Goal: Transaction & Acquisition: Purchase product/service

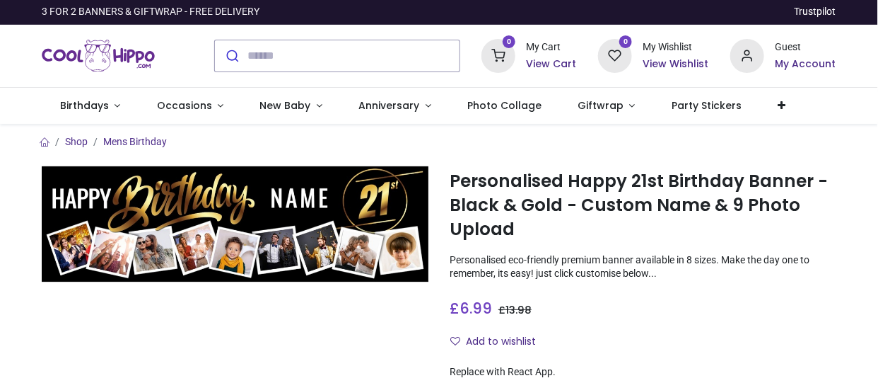
click at [721, 313] on div "£ 6.99 6.99 GBP £ 13.98 £ 13.98 Not Available For Sale" at bounding box center [643, 305] width 387 height 26
click at [74, 258] on img at bounding box center [235, 224] width 387 height 116
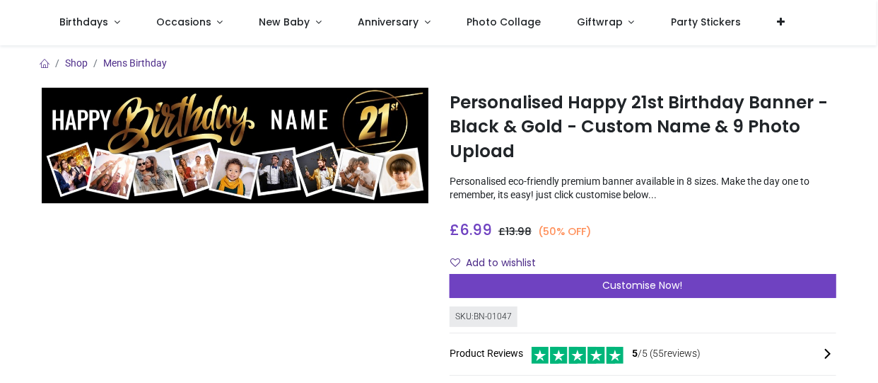
scroll to position [71, 0]
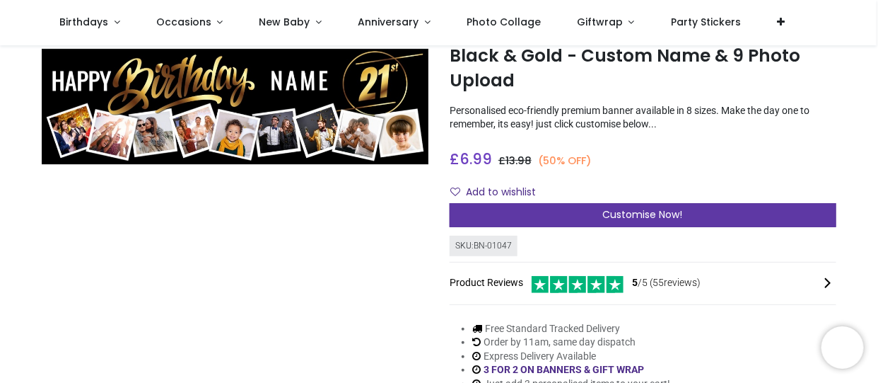
click at [630, 211] on span "Customise Now!" at bounding box center [643, 214] width 80 height 14
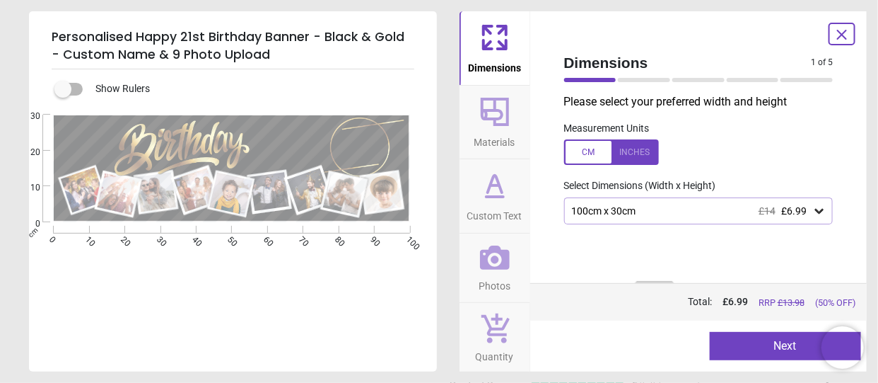
click at [633, 216] on div "100cm x 30cm £14 £6.99" at bounding box center [692, 211] width 243 height 12
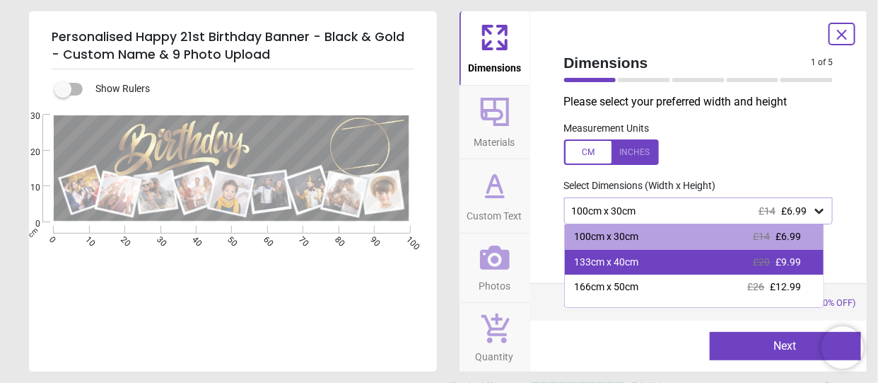
click at [629, 268] on div "133cm x 40cm" at bounding box center [607, 262] width 64 height 14
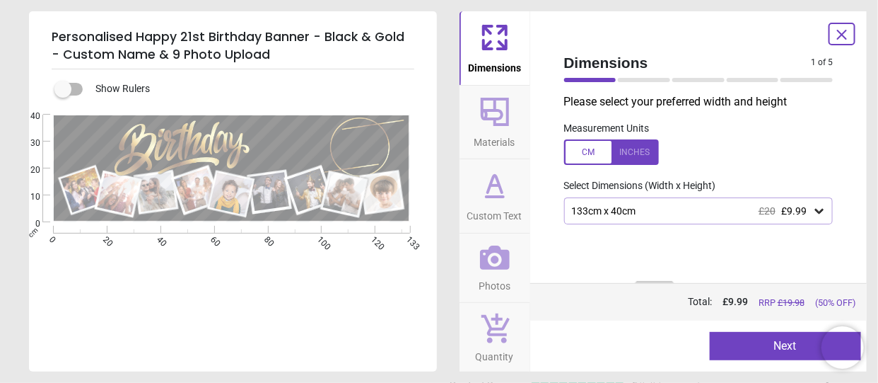
click at [503, 130] on span "Materials" at bounding box center [495, 139] width 41 height 21
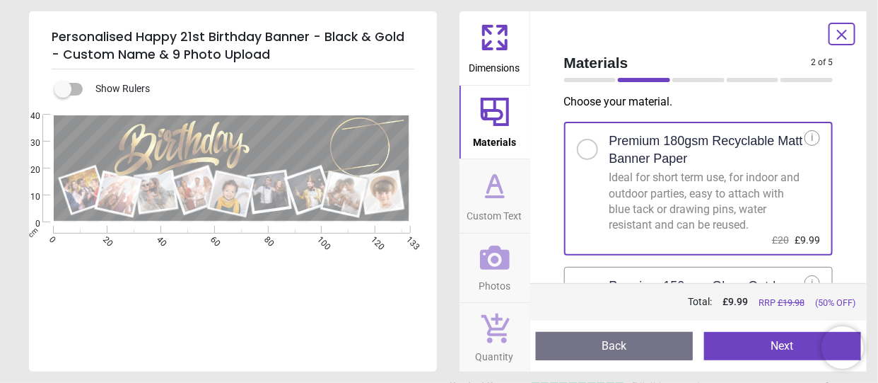
click at [502, 204] on span "Custom Text" at bounding box center [495, 212] width 55 height 21
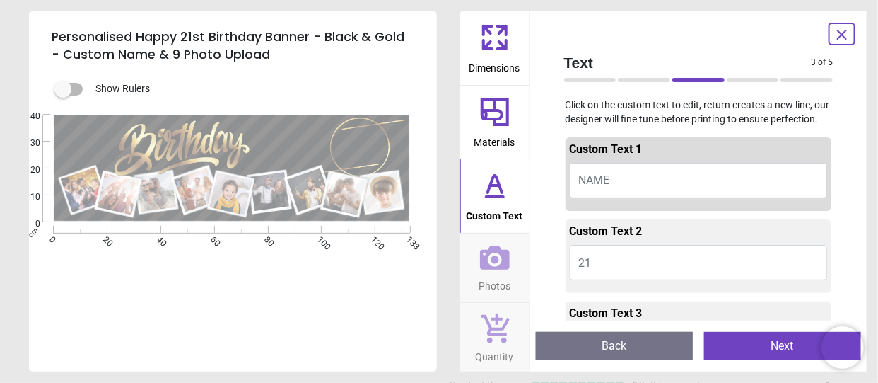
click at [637, 181] on button "NAME" at bounding box center [699, 180] width 258 height 35
type textarea "******"
click at [627, 267] on button "21" at bounding box center [699, 262] width 258 height 35
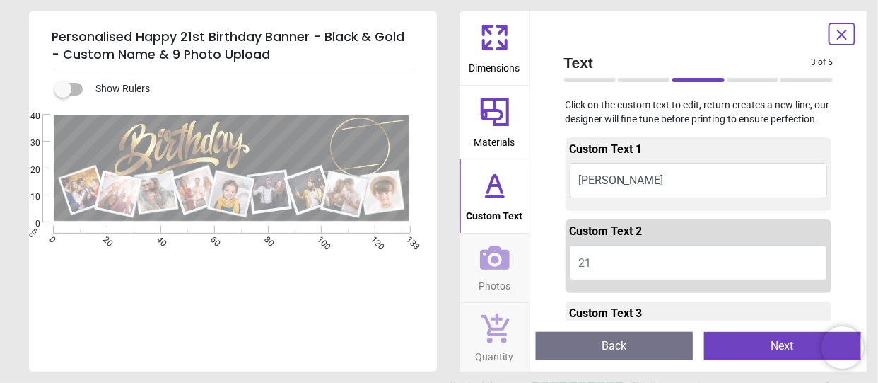
click at [631, 258] on button "21" at bounding box center [699, 262] width 258 height 35
type textarea "*"
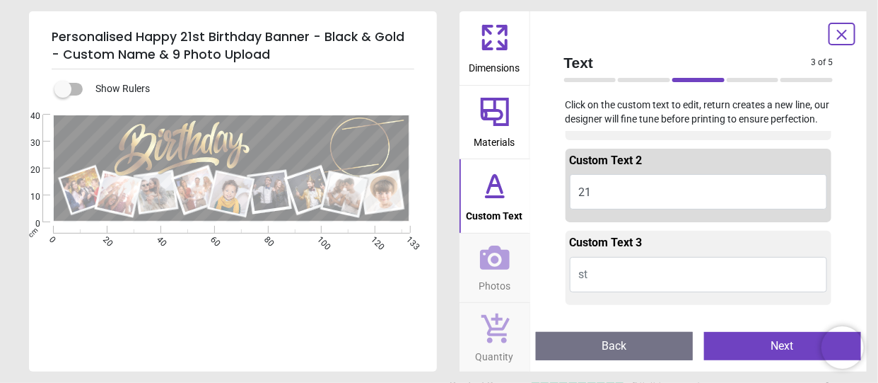
type textarea "**"
click at [616, 279] on button "st" at bounding box center [699, 274] width 258 height 35
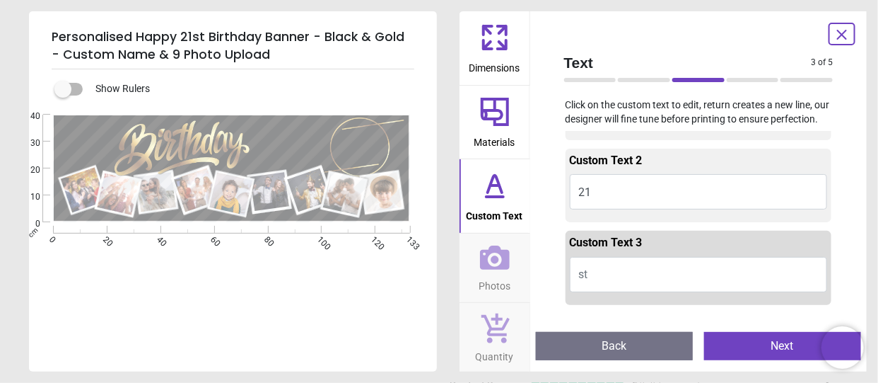
click at [618, 269] on button "st" at bounding box center [699, 274] width 258 height 35
click at [582, 270] on span "st" at bounding box center [583, 273] width 9 height 13
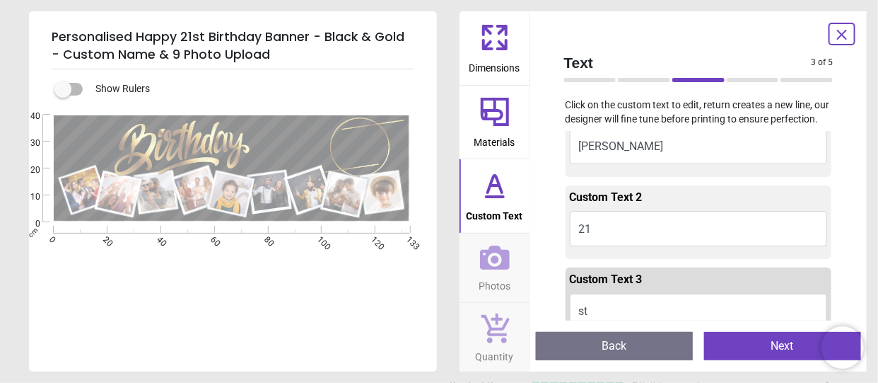
scroll to position [0, 0]
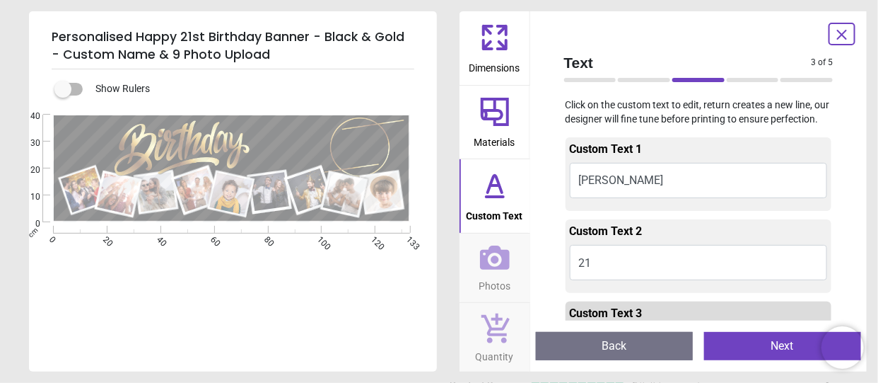
type textarea "**"
click at [487, 45] on icon at bounding box center [488, 44] width 8 height 8
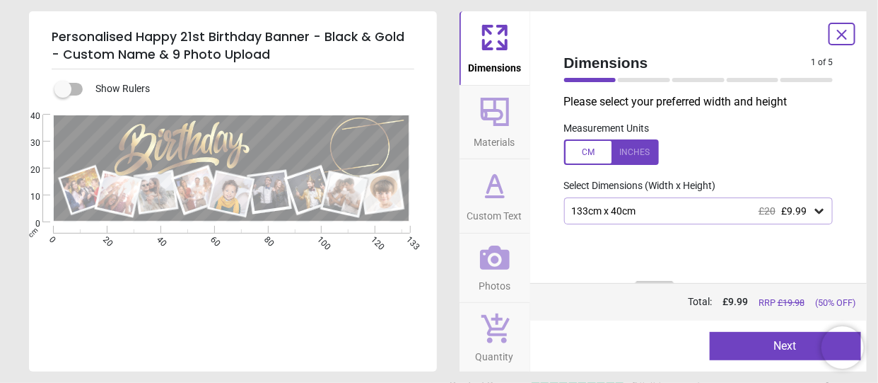
click at [815, 214] on icon at bounding box center [819, 211] width 8 height 5
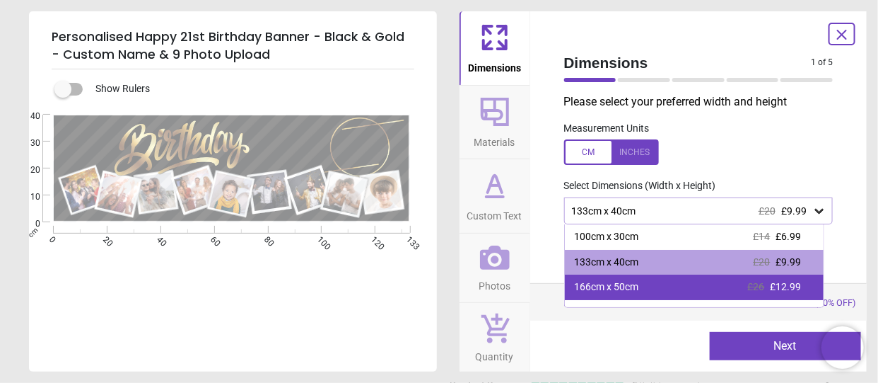
click at [644, 286] on div "166cm x 50cm £26 £12.99" at bounding box center [695, 286] width 260 height 25
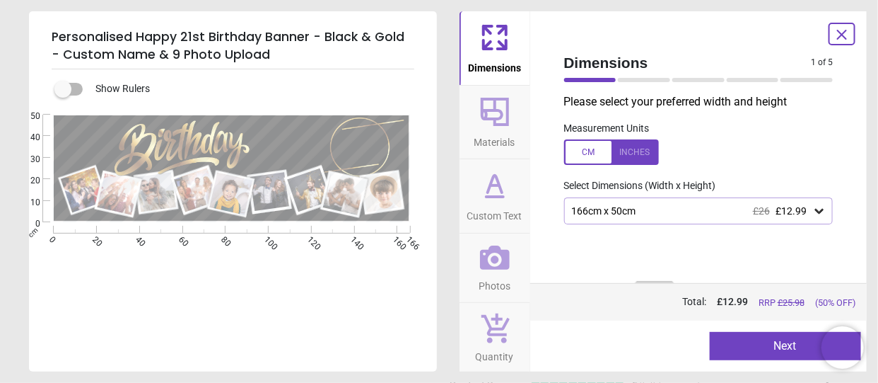
click at [495, 207] on span "Custom Text" at bounding box center [495, 212] width 55 height 21
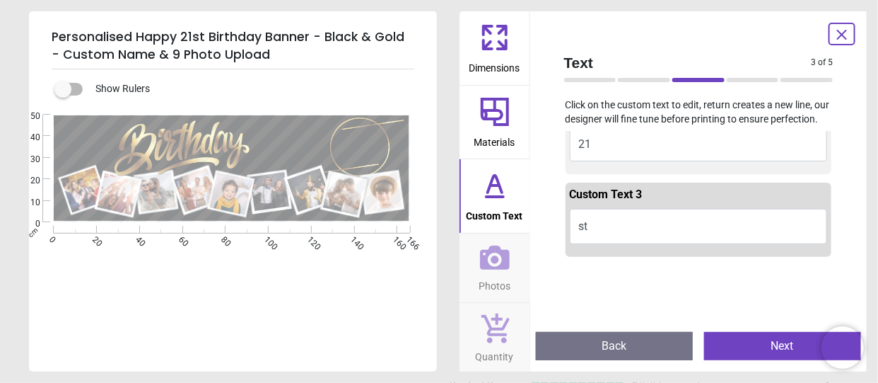
scroll to position [283, 0]
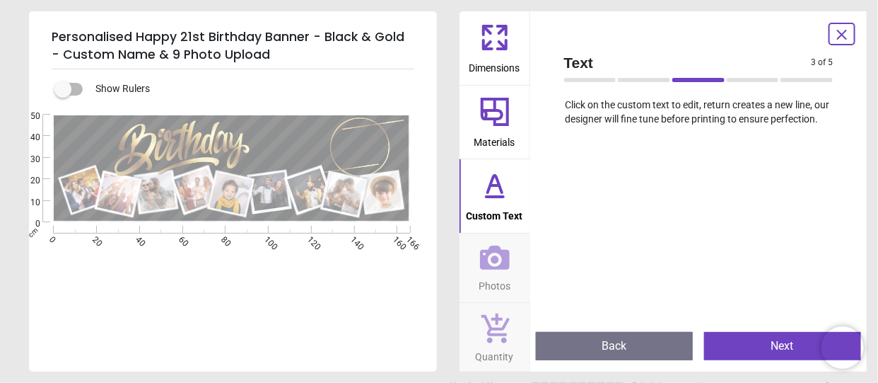
click at [482, 271] on icon at bounding box center [495, 258] width 30 height 30
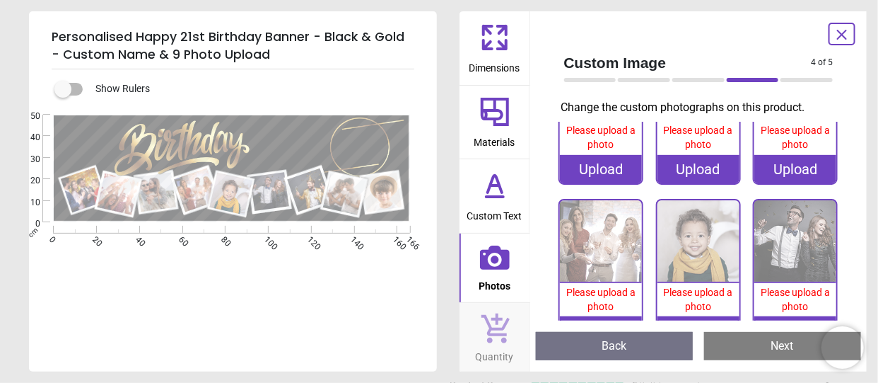
scroll to position [0, 0]
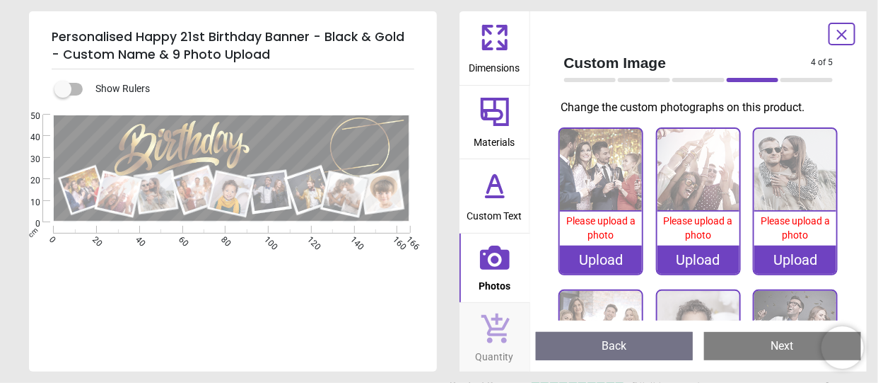
click at [86, 141] on div ".cls-1 { filter: url(#drop-shadow-2); } .cls-1, .cls-2, .cls-3, .cls-4, .cls-5,…" at bounding box center [231, 169] width 405 height 108
click at [63, 89] on label at bounding box center [63, 89] width 0 height 0
